Goal: Task Accomplishment & Management: Use online tool/utility

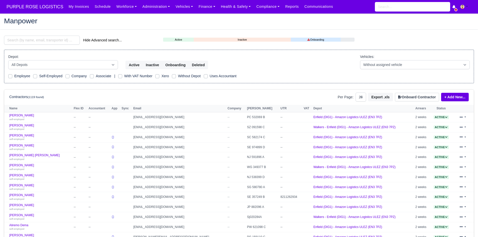
select select "25"
click at [203, 7] on link "Finance" at bounding box center [207, 7] width 22 height 10
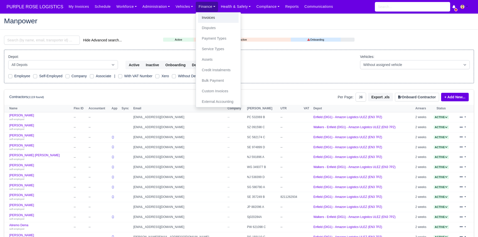
click at [204, 14] on link "Invoices" at bounding box center [218, 18] width 41 height 11
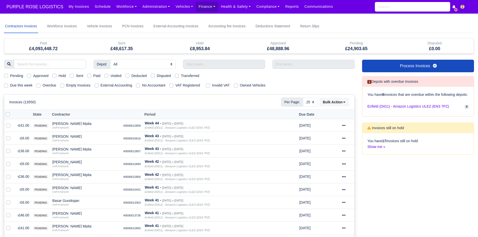
select select "25"
click at [28, 83] on label "Due this week" at bounding box center [21, 86] width 22 height 6
click at [8, 83] on input "Due this week" at bounding box center [6, 85] width 4 height 4
checkbox input "true"
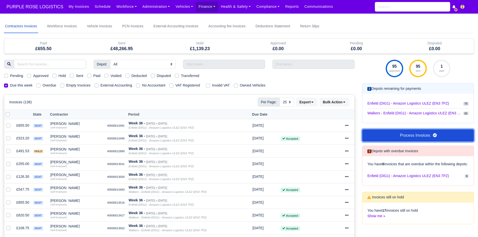
click at [403, 134] on link "Process Invoices" at bounding box center [418, 135] width 112 height 13
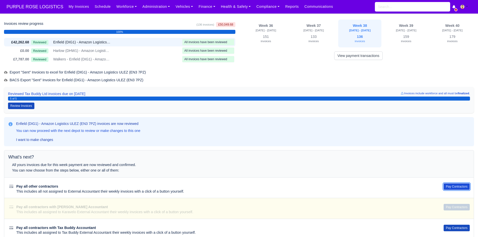
click at [459, 185] on button "Pay Contractors" at bounding box center [457, 187] width 26 height 7
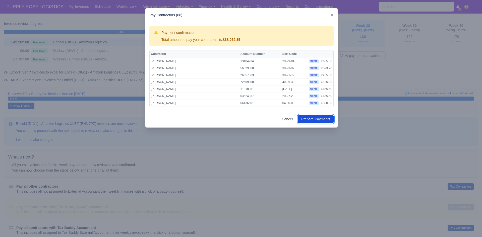
click at [308, 123] on button "Prepare Payments" at bounding box center [316, 119] width 36 height 9
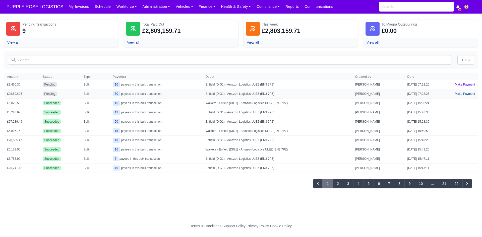
click at [465, 93] on link "Make Payment" at bounding box center [465, 93] width 26 height 9
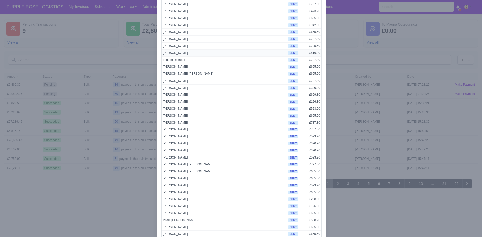
scroll to position [210, 0]
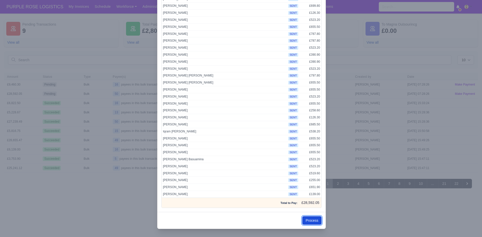
click at [314, 219] on button "Process" at bounding box center [311, 220] width 19 height 9
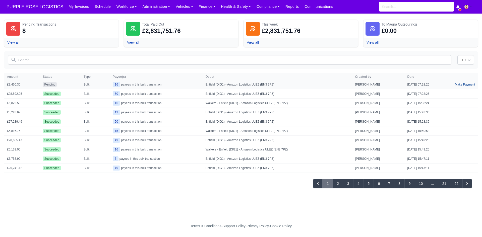
click at [460, 82] on link "Make Payment" at bounding box center [465, 84] width 26 height 9
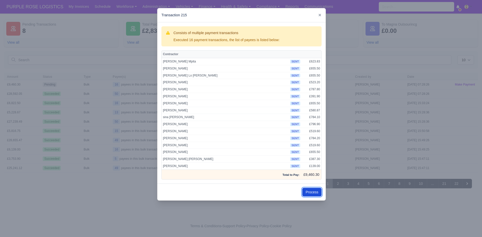
click at [312, 189] on button "Process" at bounding box center [311, 192] width 19 height 9
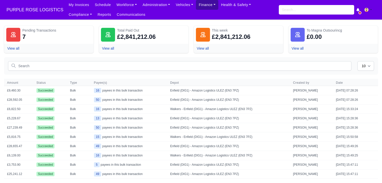
click at [197, 2] on link "Finance" at bounding box center [207, 5] width 22 height 10
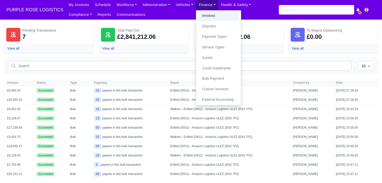
click at [200, 15] on link "Invoices" at bounding box center [218, 16] width 41 height 11
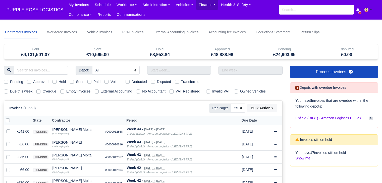
select select "25"
click at [30, 91] on label "Due this week" at bounding box center [21, 92] width 22 height 6
click at [8, 91] on input "Due this week" at bounding box center [6, 91] width 4 height 4
checkbox input "true"
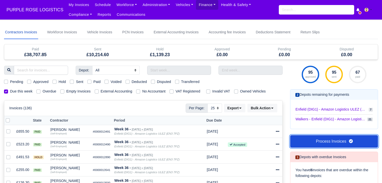
click at [315, 140] on link "Process Invoices" at bounding box center [334, 141] width 88 height 13
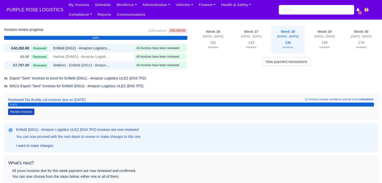
click at [117, 63] on div "Reviewed Walkers - Enfield (DIG1) - Amazon Logistics ULEZ (EN3 7PZ)" at bounding box center [81, 66] width 101 height 6
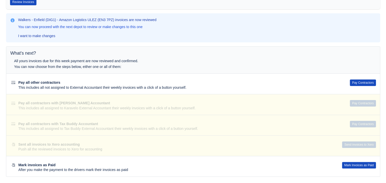
scroll to position [110, 0]
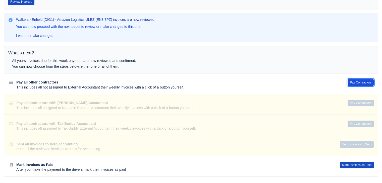
click at [358, 80] on button "Pay Contractors" at bounding box center [361, 82] width 26 height 7
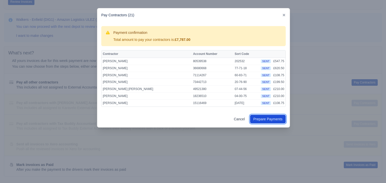
click at [274, 117] on button "Prepare Payments" at bounding box center [268, 119] width 36 height 9
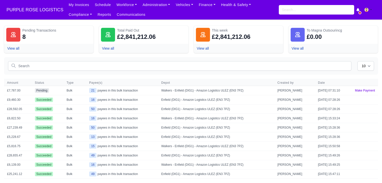
scroll to position [5, 0]
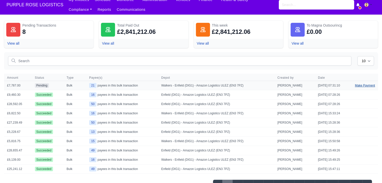
click at [362, 83] on link "Make Payment" at bounding box center [365, 85] width 26 height 9
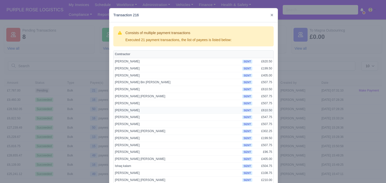
scroll to position [59, 0]
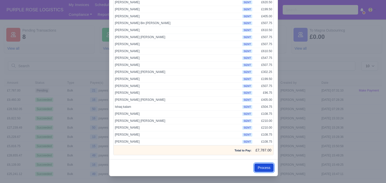
click at [259, 164] on button "Process" at bounding box center [263, 168] width 19 height 9
